Goal: Find contact information: Find contact information

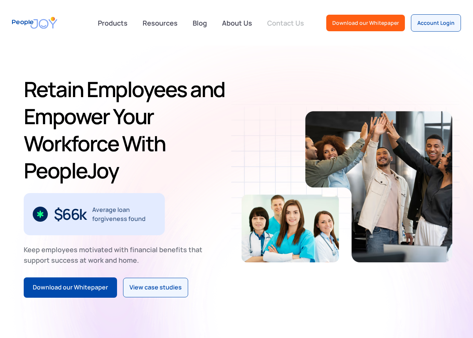
click at [280, 22] on link "Contact Us" at bounding box center [286, 23] width 46 height 17
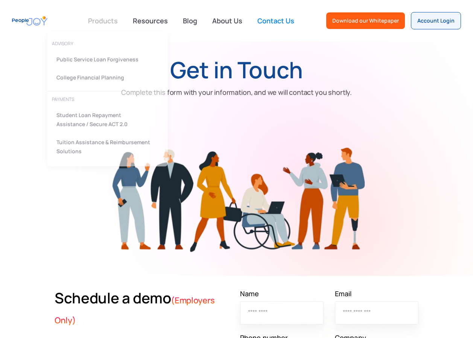
click at [94, 24] on div "Products advisory Public Service Loan Forgiveness College Financial Planning PA…" at bounding box center [103, 20] width 39 height 15
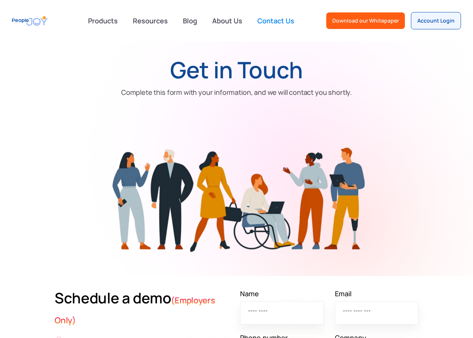
click at [94, 20] on link at bounding box center [103, 20] width 39 height 15
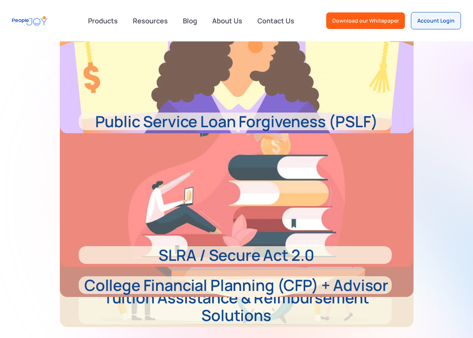
scroll to position [301, 0]
